Goal: Task Accomplishment & Management: Manage account settings

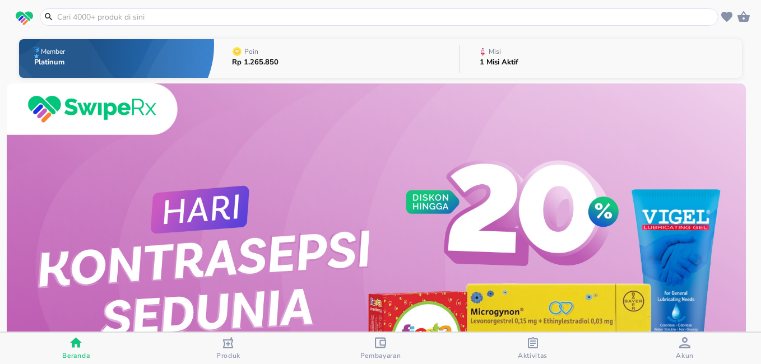
click at [525, 349] on div "Aktivitas" at bounding box center [533, 348] width 30 height 23
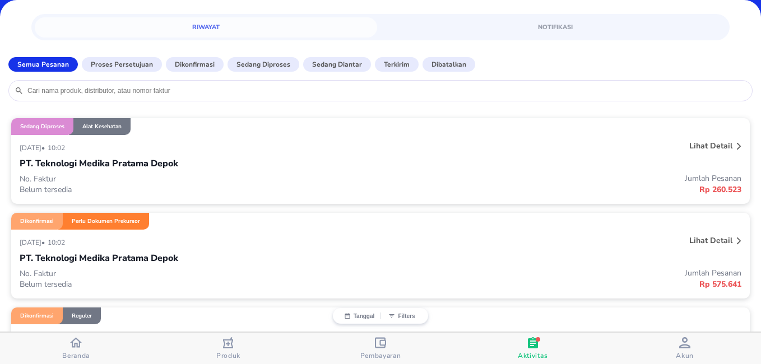
scroll to position [56, 0]
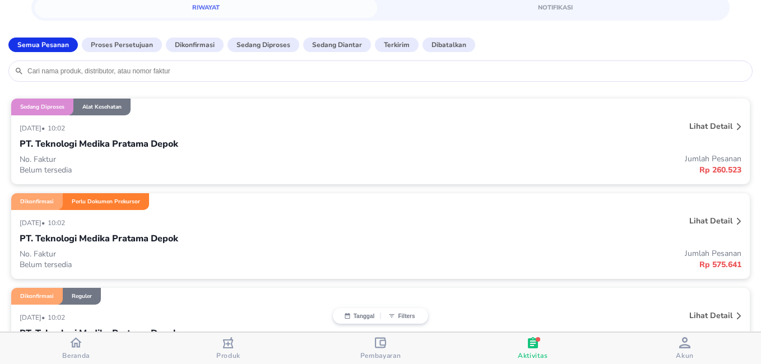
click at [695, 221] on p "Lihat detail" at bounding box center [710, 221] width 43 height 11
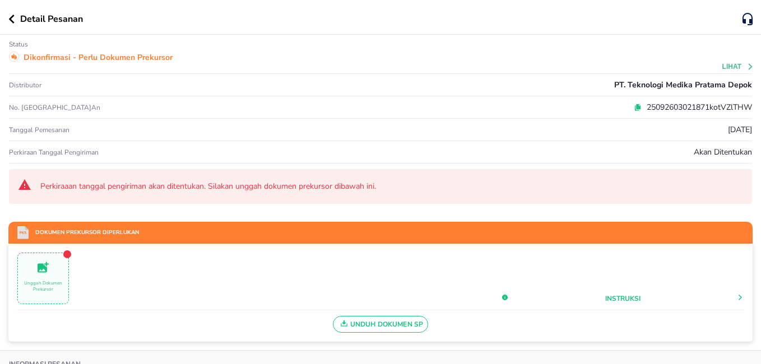
click at [404, 324] on span "Unduh Dokumen SP" at bounding box center [381, 324] width 86 height 15
